Goal: Task Accomplishment & Management: Use online tool/utility

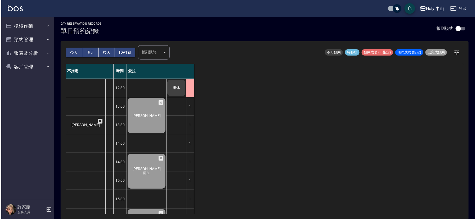
scroll to position [167, 0]
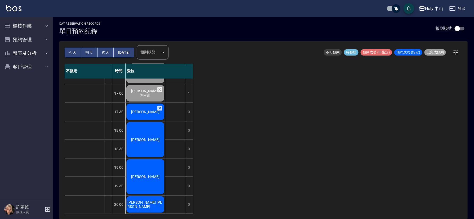
click at [144, 137] on div "[PERSON_NAME]" at bounding box center [145, 140] width 39 height 37
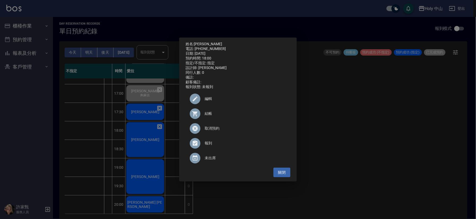
click at [211, 114] on span "結帳" at bounding box center [246, 114] width 82 height 6
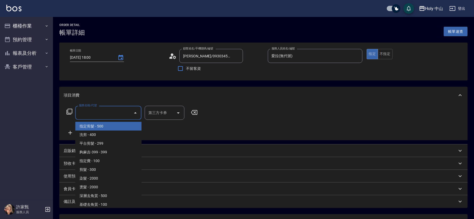
click at [108, 128] on span "指定剪髮 - 500" at bounding box center [108, 126] width 66 height 9
type input "指定剪髮(1)"
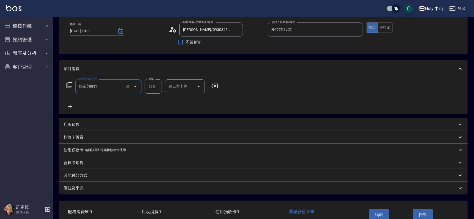
scroll to position [59, 0]
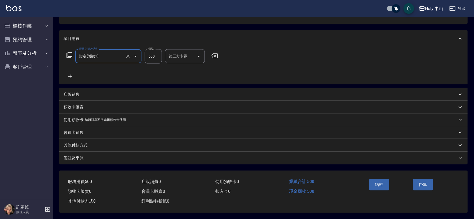
click at [305, 160] on div "備註及來源" at bounding box center [263, 158] width 408 height 13
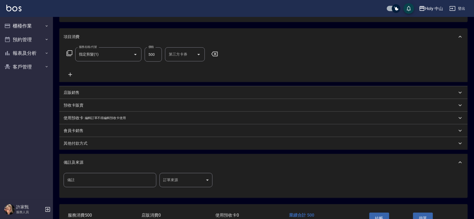
click at [181, 187] on body "Holy 中山 登出 櫃檯作業 打帳單 帳單列表 營業儀表板 現場電腦打卡 預約管理 預約管理 單日預約紀錄 單週預約紀錄 報表及分析 報表目錄 店家日報表 …" at bounding box center [237, 97] width 474 height 312
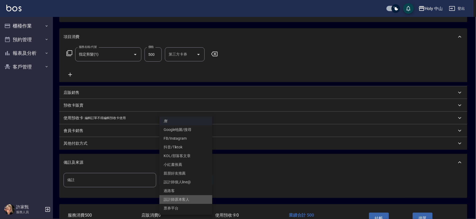
click at [185, 200] on li "設計師原本客人" at bounding box center [185, 200] width 53 height 9
type input "設計師原本客人"
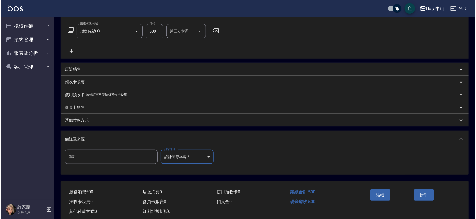
scroll to position [94, 0]
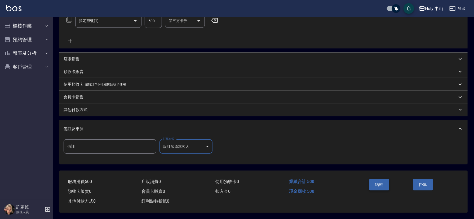
click at [384, 183] on button "結帳" at bounding box center [379, 184] width 20 height 11
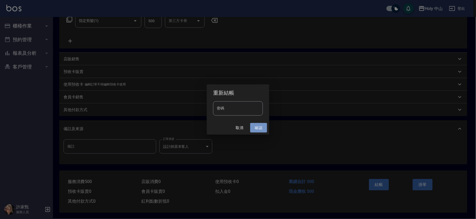
click at [261, 127] on button "確認" at bounding box center [258, 128] width 17 height 10
